Goal: Task Accomplishment & Management: Use online tool/utility

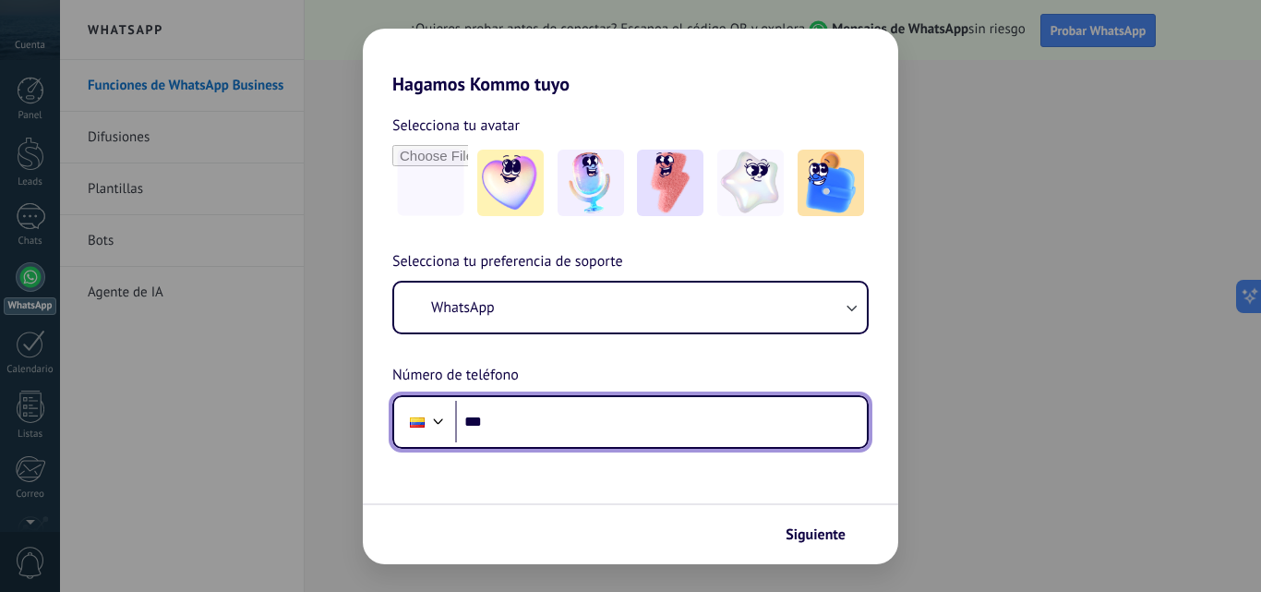
click at [596, 426] on input "***" at bounding box center [661, 422] width 412 height 42
type input "**********"
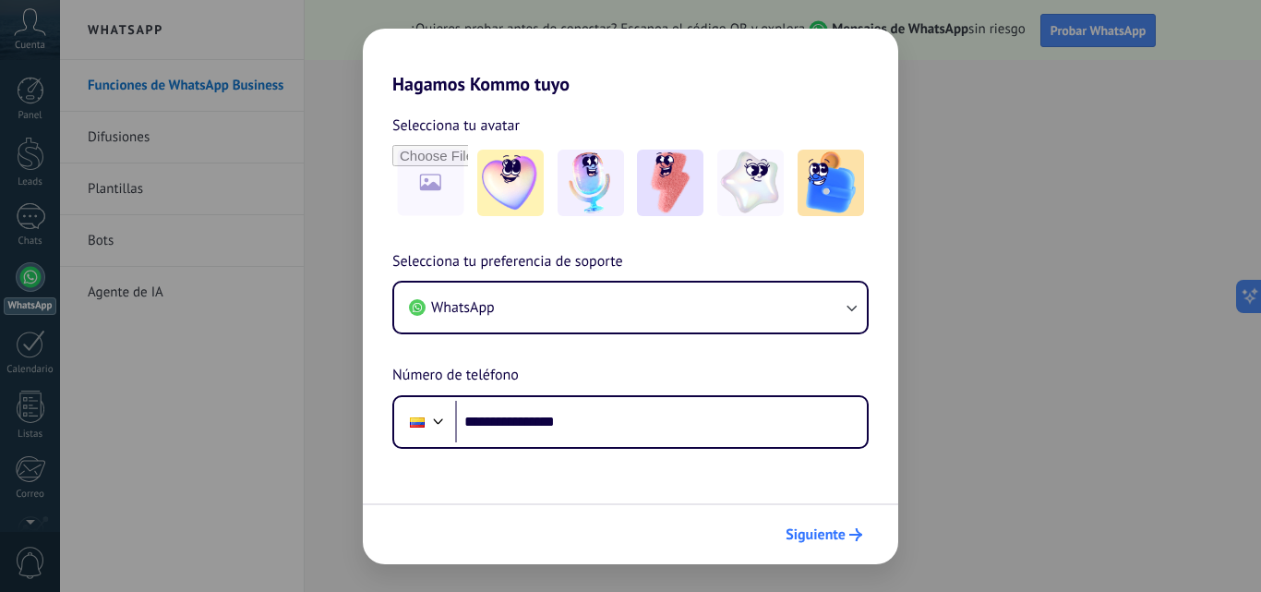
click at [826, 538] on span "Siguiente" at bounding box center [816, 534] width 60 height 13
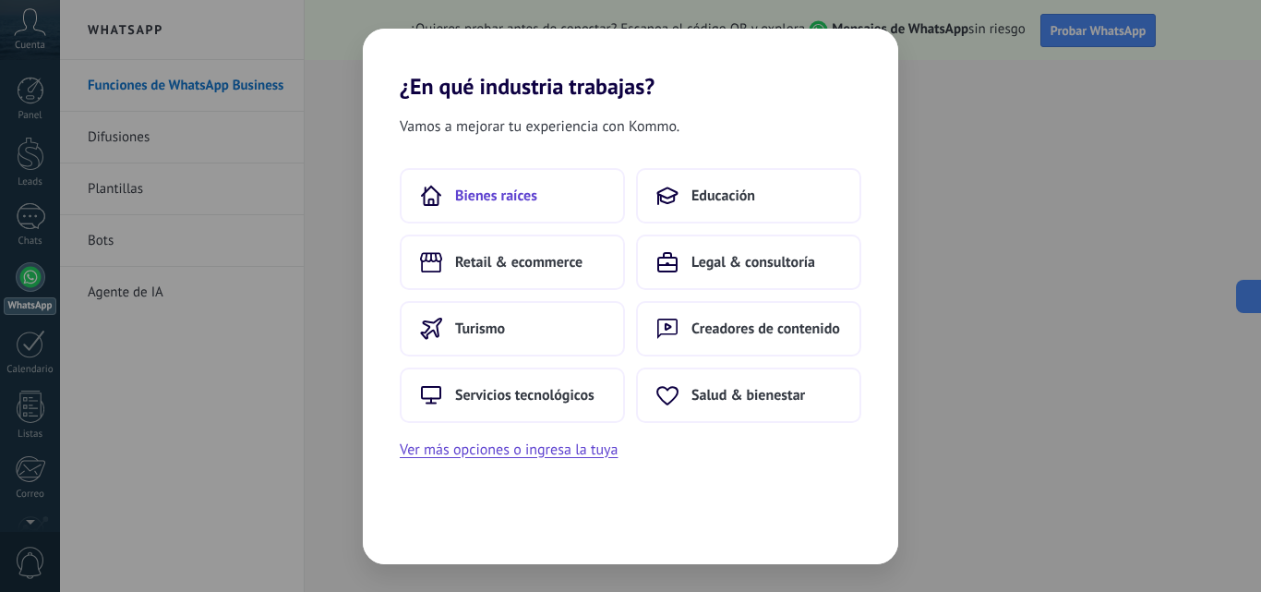
click at [488, 194] on span "Bienes raíces" at bounding box center [496, 196] width 82 height 18
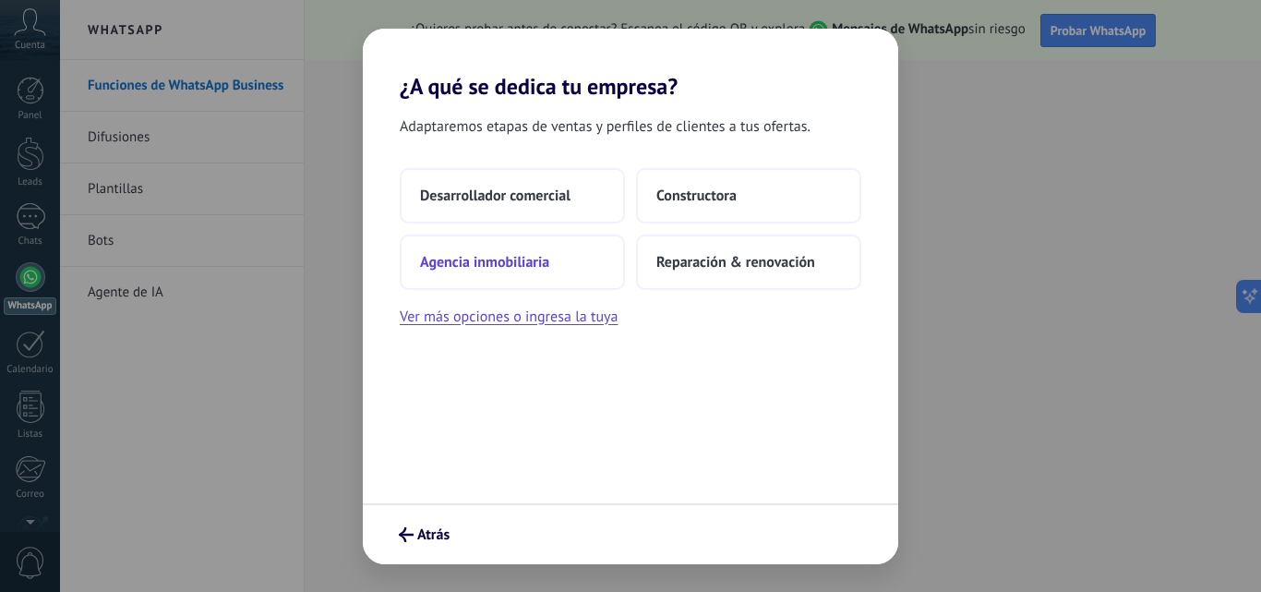
click at [536, 277] on button "Agencia inmobiliaria" at bounding box center [512, 262] width 225 height 55
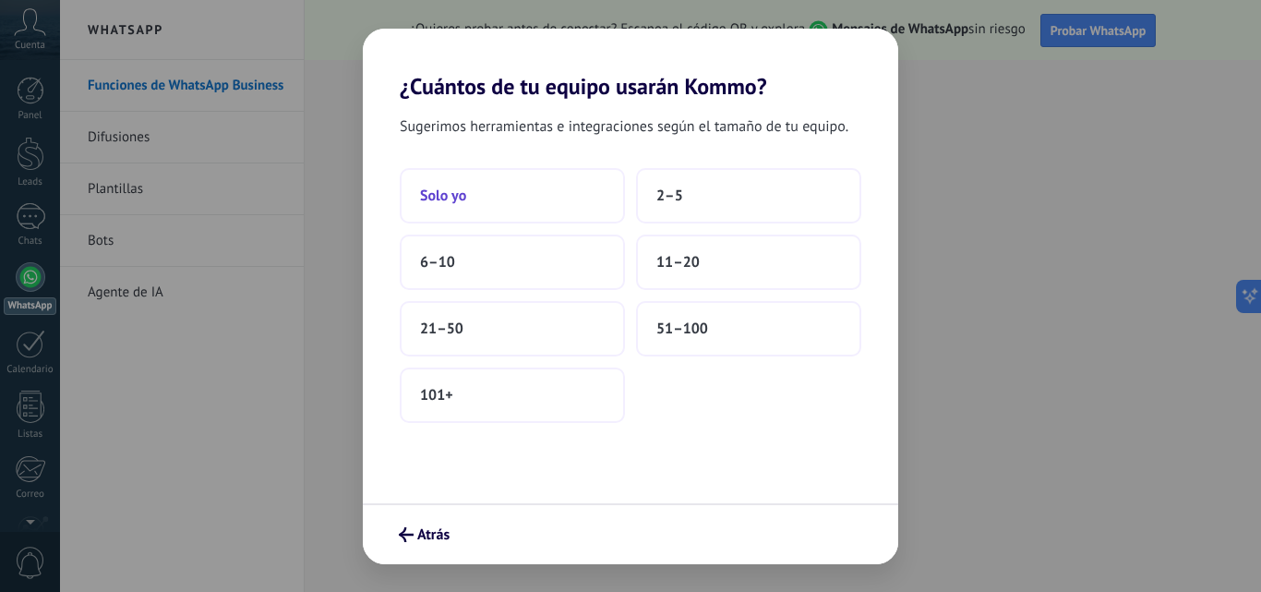
click at [532, 197] on button "Solo yo" at bounding box center [512, 195] width 225 height 55
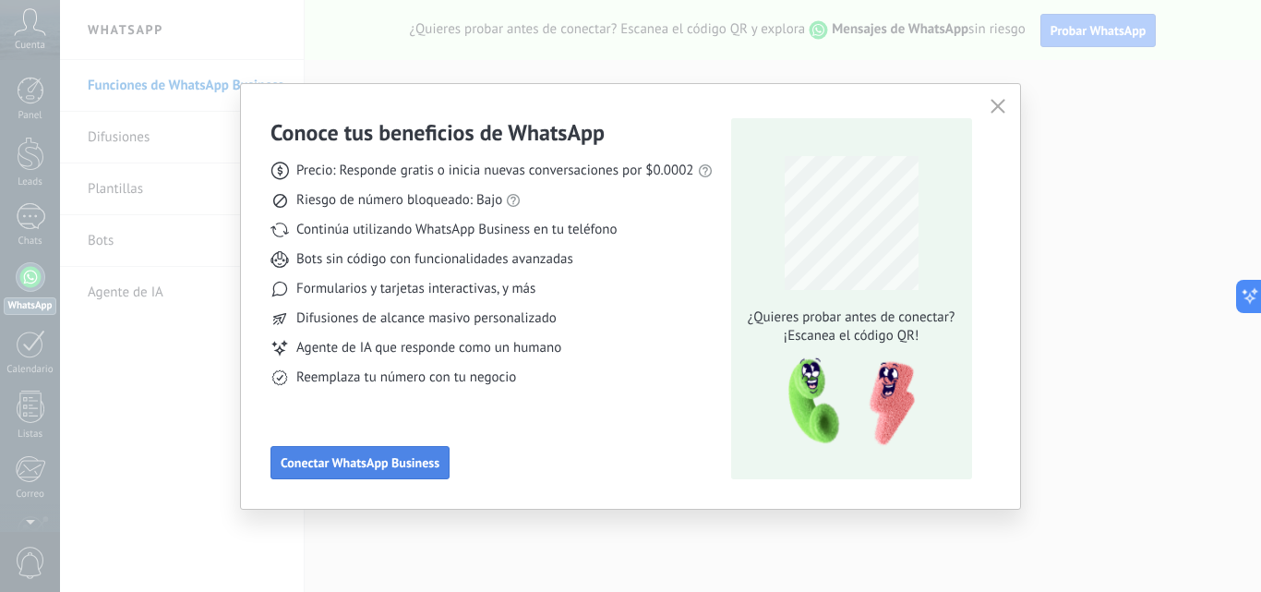
click at [375, 467] on span "Conectar WhatsApp Business" at bounding box center [360, 462] width 159 height 13
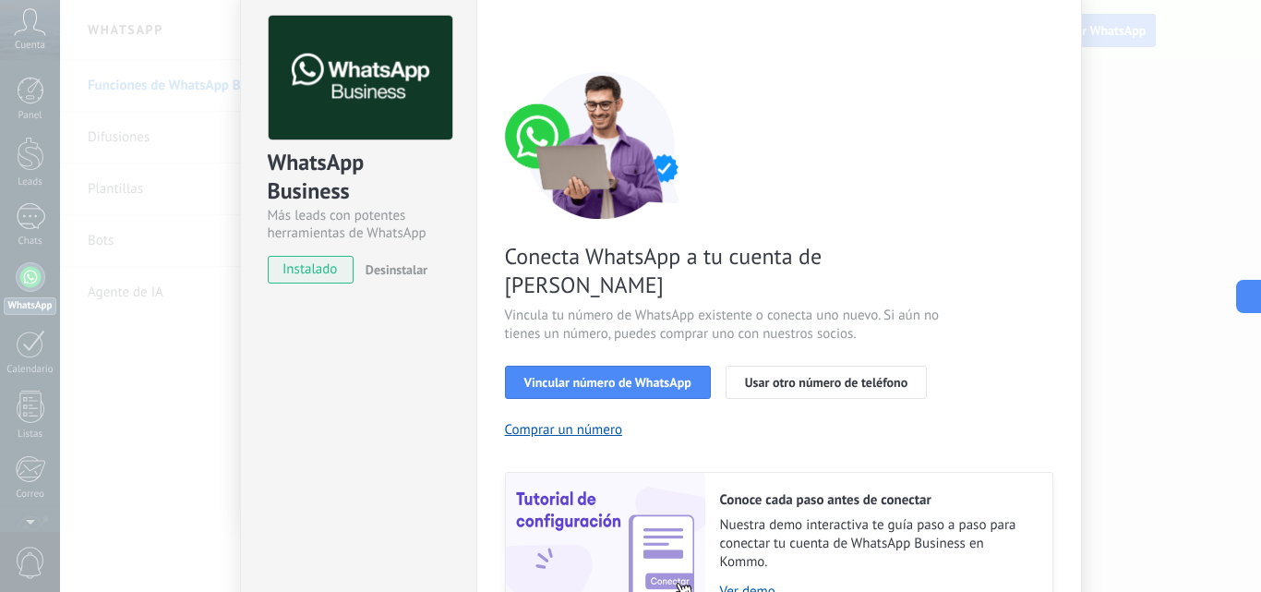
scroll to position [79, 0]
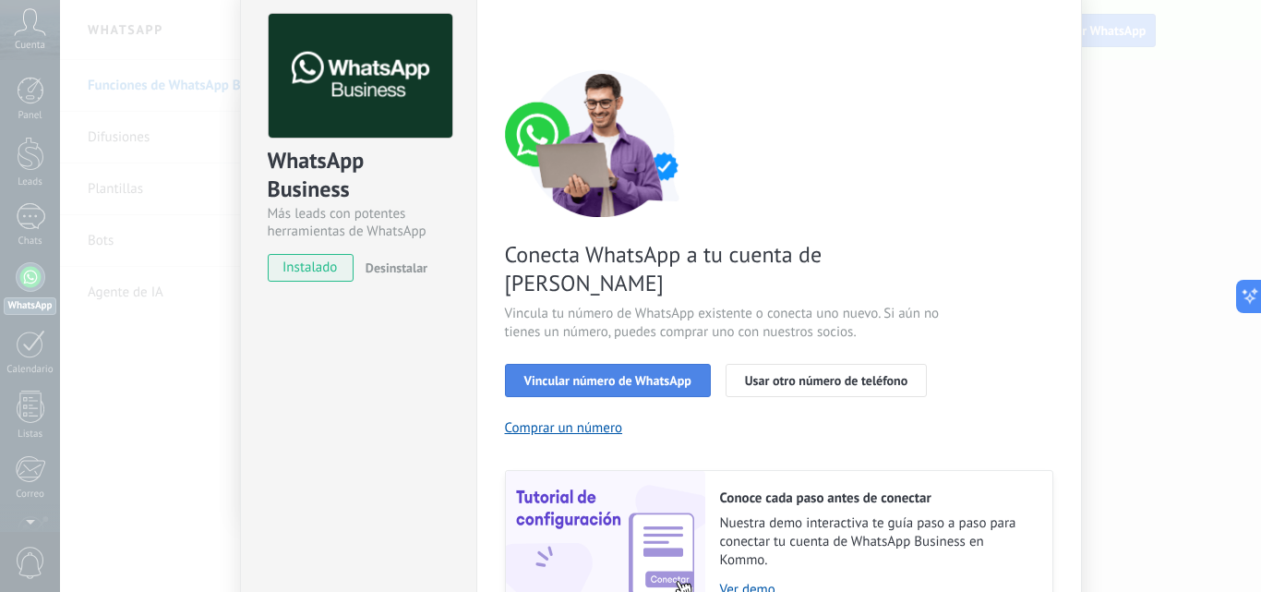
click at [621, 374] on span "Vincular número de WhatsApp" at bounding box center [607, 380] width 167 height 13
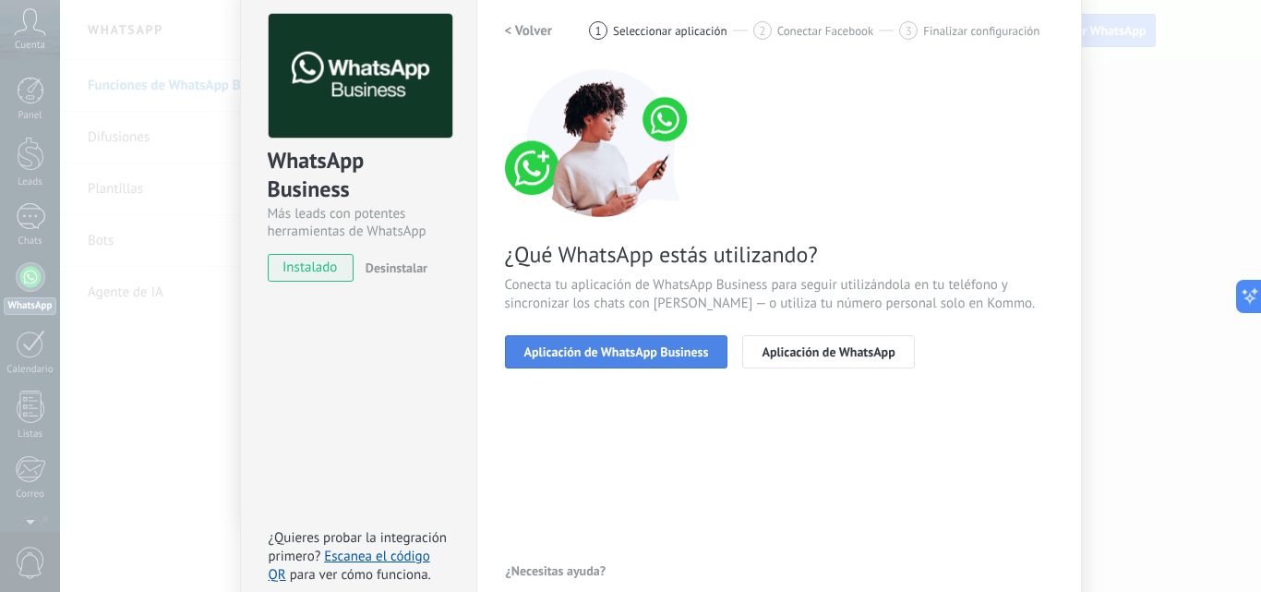
click at [656, 345] on span "Aplicación de WhatsApp Business" at bounding box center [616, 351] width 185 height 13
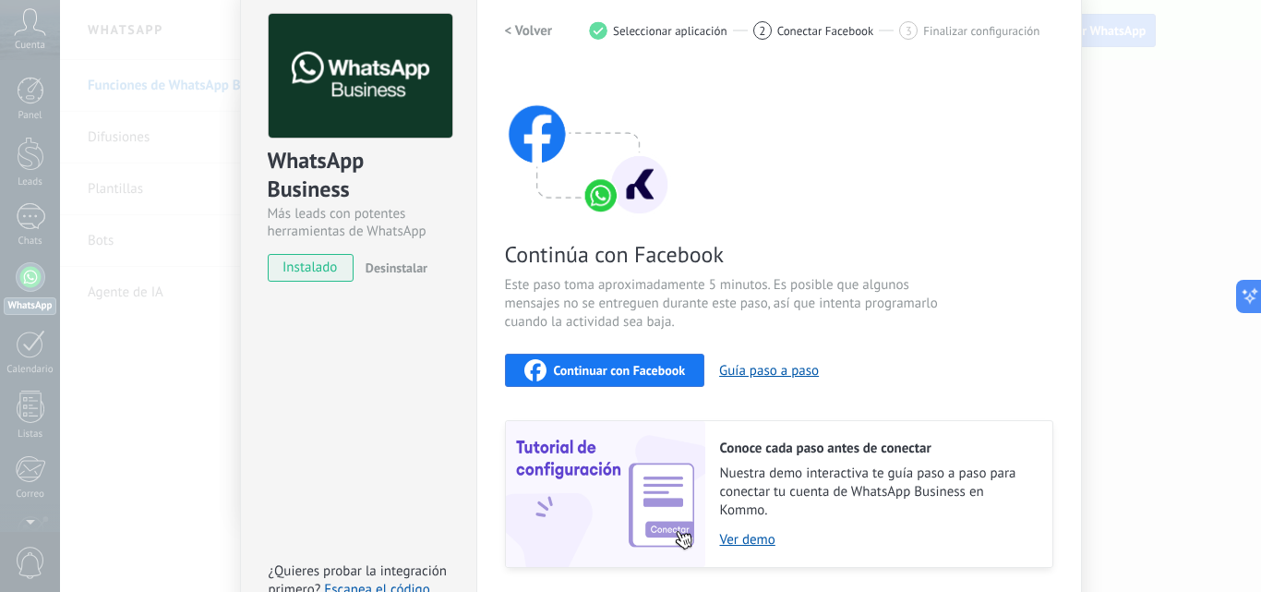
click at [653, 373] on span "Continuar con Facebook" at bounding box center [620, 370] width 132 height 13
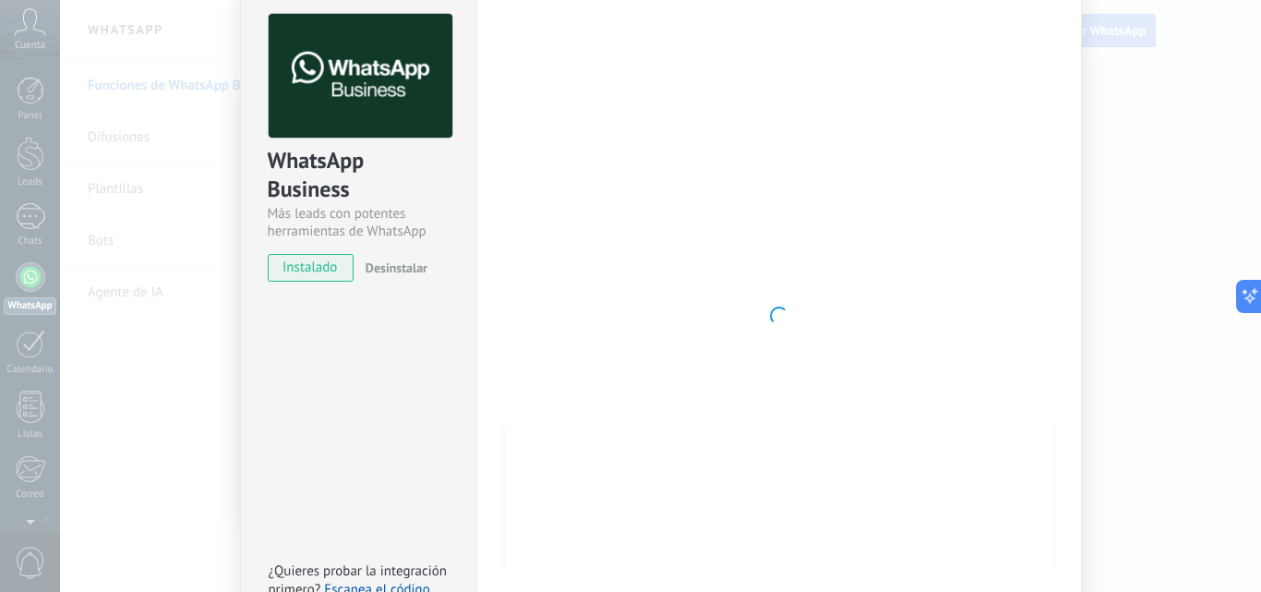
click at [301, 382] on div "WhatsApp Business Más leads con potentes herramientas de WhatsApp instalado Des…" at bounding box center [358, 316] width 236 height 670
